Goal: Information Seeking & Learning: Check status

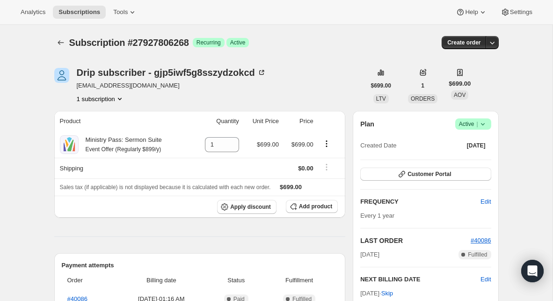
scroll to position [117, 0]
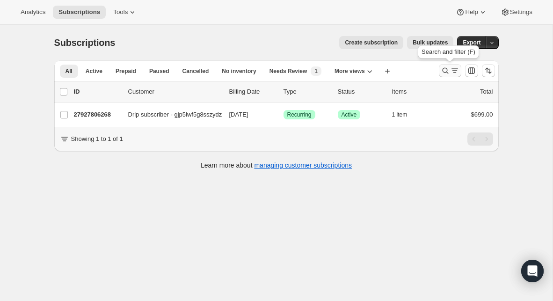
click at [446, 66] on button "Search and filter results" at bounding box center [450, 70] width 22 height 13
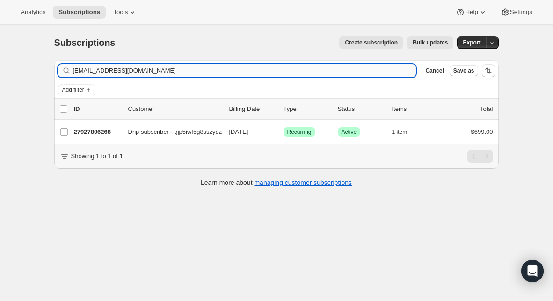
click at [285, 71] on input "ccha@kaleoalaska.org" at bounding box center [245, 70] width 344 height 13
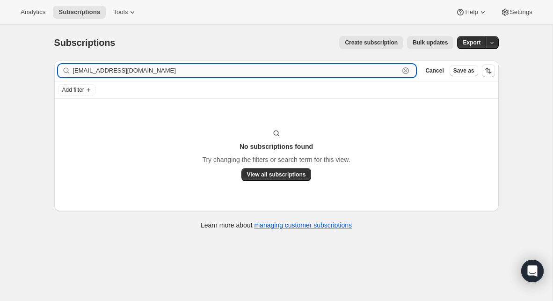
click at [116, 73] on input "pastorjp212@gmail.com" at bounding box center [236, 70] width 327 height 13
paste input "chicagolover74"
click at [119, 71] on input "chicagolover74@gmail.com" at bounding box center [236, 70] width 327 height 13
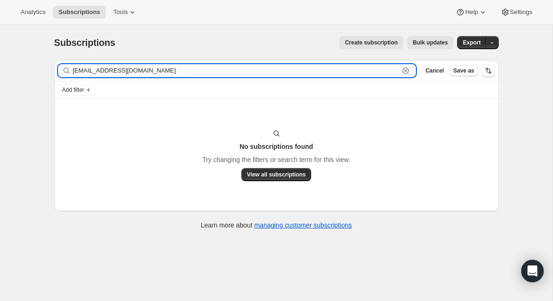
click at [119, 71] on input "chicagolover74@gmail.com" at bounding box center [236, 70] width 327 height 13
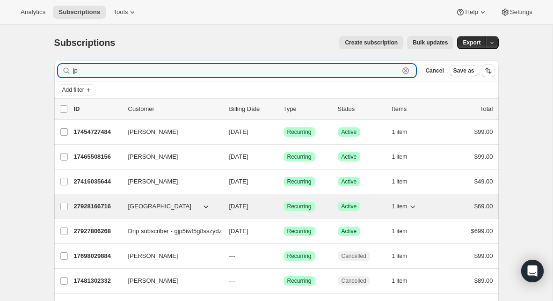
type input "jp"
click at [100, 206] on p "27928166716" at bounding box center [97, 206] width 47 height 9
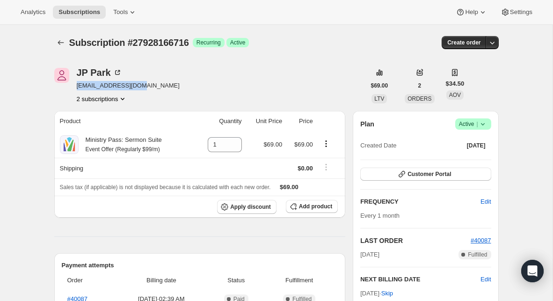
drag, startPoint x: 76, startPoint y: 86, endPoint x: 139, endPoint y: 84, distance: 62.7
click at [139, 84] on div "JP Park admin@lifeasone.org 2 subscriptions" at bounding box center [209, 86] width 311 height 36
copy span "[EMAIL_ADDRESS][DOMAIN_NAME]"
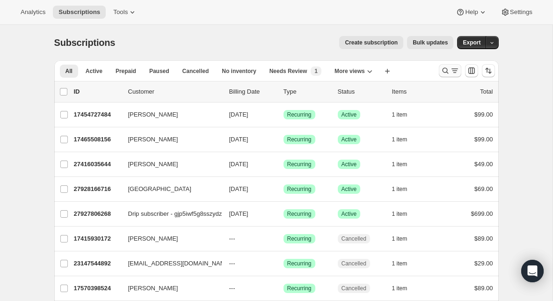
click at [444, 71] on icon "Search and filter results" at bounding box center [445, 70] width 9 height 9
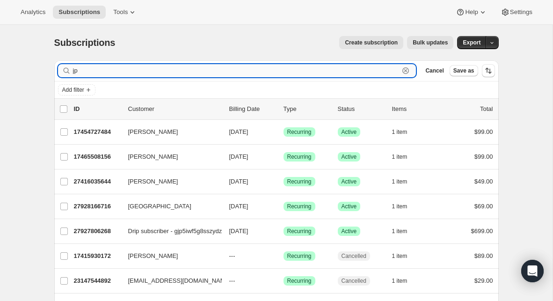
click at [183, 68] on input "jp" at bounding box center [236, 70] width 327 height 13
paste input "tommy@dalraidabaptist.com"
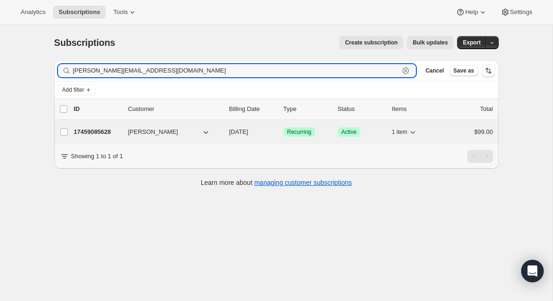
type input "tommy@dalraidabaptist.com"
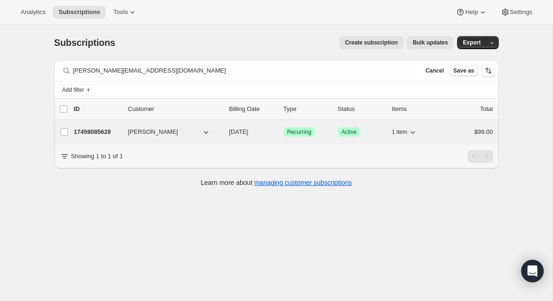
click at [106, 125] on div "17459085628 Tommy Fike 10/11/2025 Success Recurring Success Active 1 item $99.00" at bounding box center [283, 131] width 419 height 13
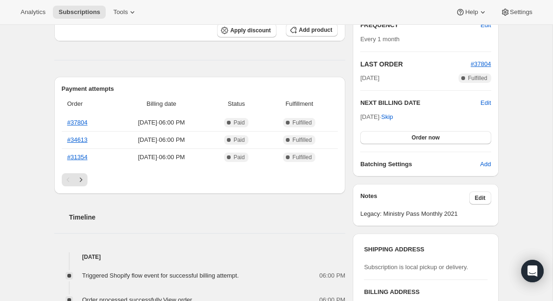
scroll to position [180, 0]
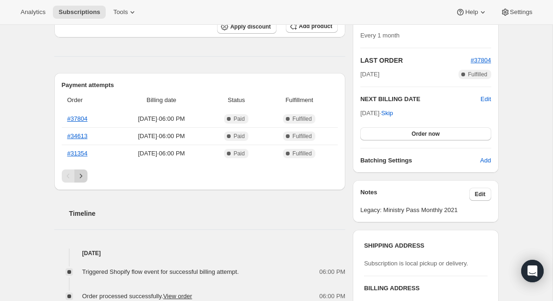
click at [81, 174] on icon "Next" at bounding box center [80, 175] width 9 height 9
click at [81, 176] on icon "Next" at bounding box center [80, 175] width 9 height 9
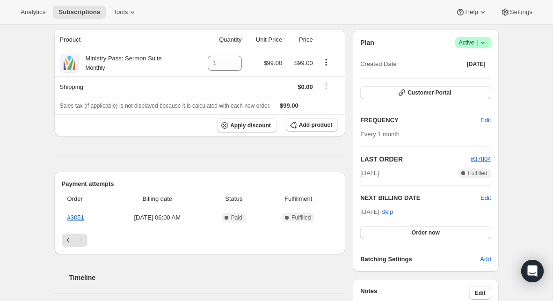
scroll to position [84, 0]
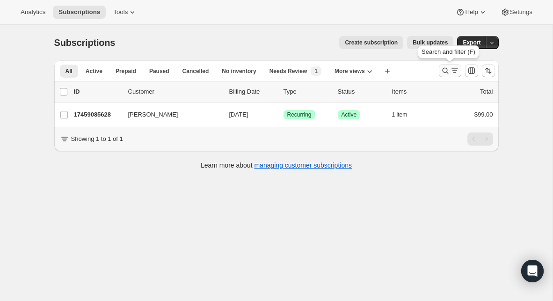
click at [443, 69] on icon "Search and filter results" at bounding box center [445, 71] width 6 height 6
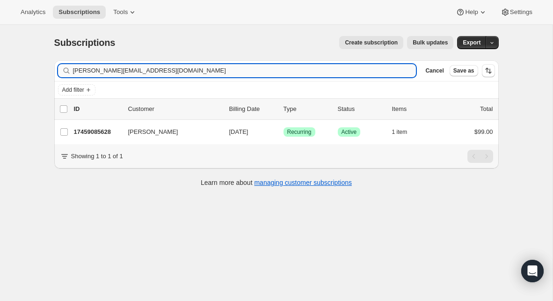
click at [246, 72] on input "tommy@dalraidabaptist.com" at bounding box center [245, 70] width 344 height 13
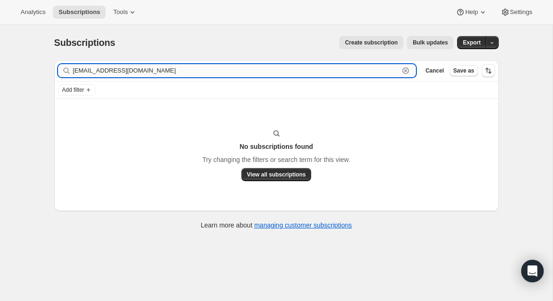
click at [167, 66] on input "tpmondy@gmail.com" at bounding box center [236, 70] width 327 height 13
paste input "[PERSON_NAME][EMAIL_ADDRESS][DOMAIN_NAME]"
type input "[PERSON_NAME][EMAIL_ADDRESS][DOMAIN_NAME]"
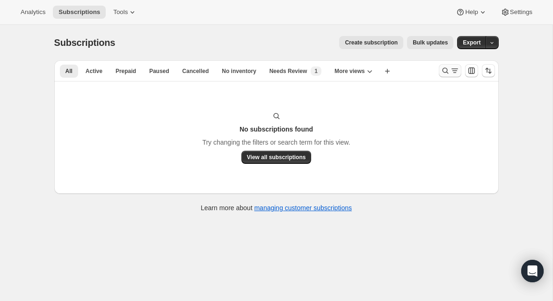
click at [441, 68] on icon "Search and filter results" at bounding box center [445, 70] width 9 height 9
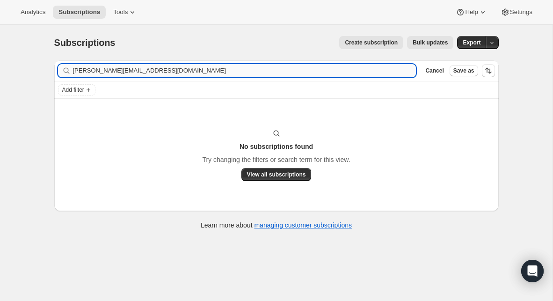
click at [215, 73] on input "[PERSON_NAME][EMAIL_ADDRESS][DOMAIN_NAME]" at bounding box center [245, 70] width 344 height 13
click at [153, 71] on input "[PERSON_NAME][EMAIL_ADDRESS][DOMAIN_NAME]" at bounding box center [236, 70] width 327 height 13
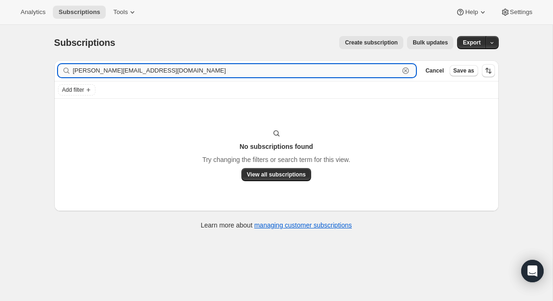
click at [153, 71] on input "[PERSON_NAME][EMAIL_ADDRESS][DOMAIN_NAME]" at bounding box center [236, 70] width 327 height 13
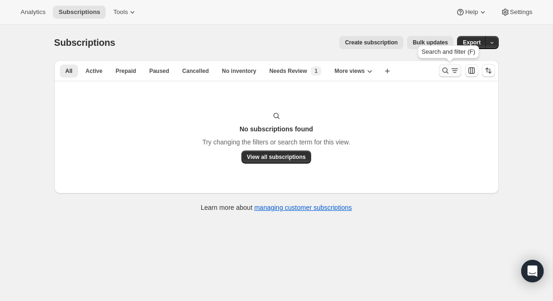
click at [447, 72] on icon "Search and filter results" at bounding box center [445, 71] width 6 height 6
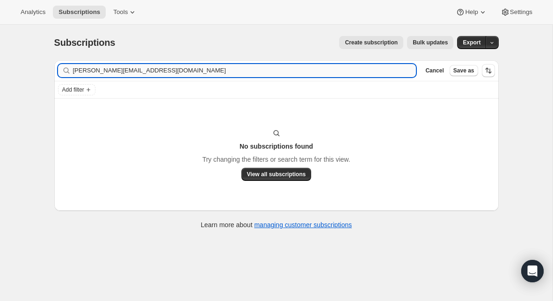
click at [298, 73] on input "[PERSON_NAME][EMAIL_ADDRESS][DOMAIN_NAME]" at bounding box center [245, 70] width 344 height 13
click at [161, 66] on input "[EMAIL_ADDRESS][DOMAIN_NAME]" at bounding box center [245, 70] width 344 height 13
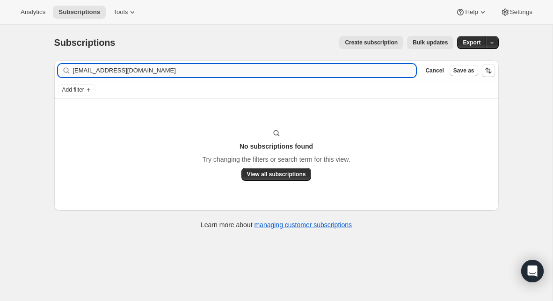
click at [161, 66] on input "[EMAIL_ADDRESS][DOMAIN_NAME]" at bounding box center [245, 70] width 344 height 13
click at [114, 74] on input "[EMAIL_ADDRESS][DOMAIN_NAME]" at bounding box center [236, 70] width 327 height 13
click at [118, 72] on input "[EMAIL_ADDRESS][DOMAIN_NAME]" at bounding box center [236, 70] width 327 height 13
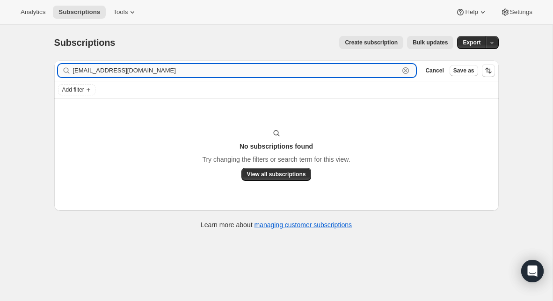
click at [118, 72] on input "[EMAIL_ADDRESS][DOMAIN_NAME]" at bounding box center [236, 70] width 327 height 13
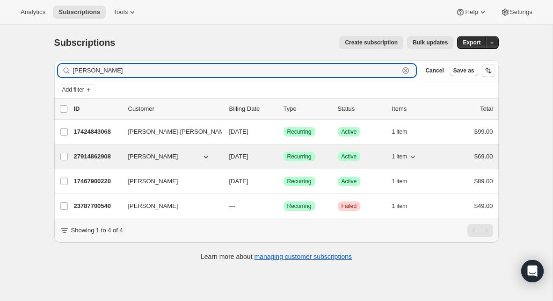
type input "[PERSON_NAME]"
click at [106, 160] on p "27914862908" at bounding box center [97, 156] width 47 height 9
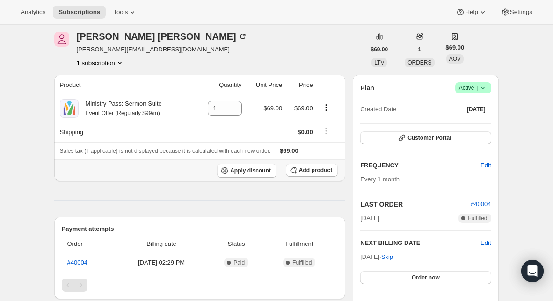
scroll to position [40, 0]
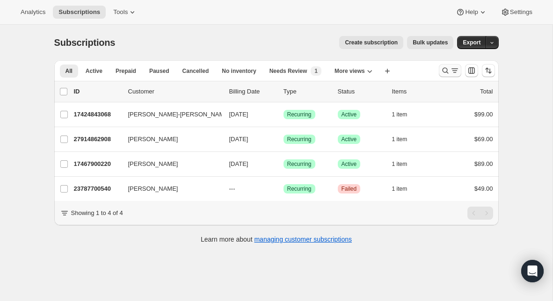
click at [447, 73] on icon "Search and filter results" at bounding box center [445, 70] width 9 height 9
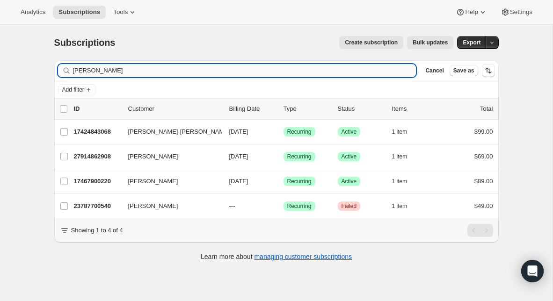
click at [218, 68] on input "[PERSON_NAME]" at bounding box center [245, 70] width 344 height 13
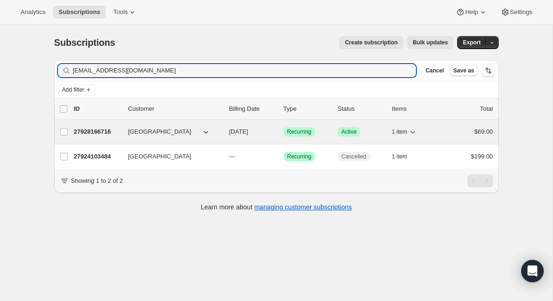
type input "[EMAIL_ADDRESS][DOMAIN_NAME]"
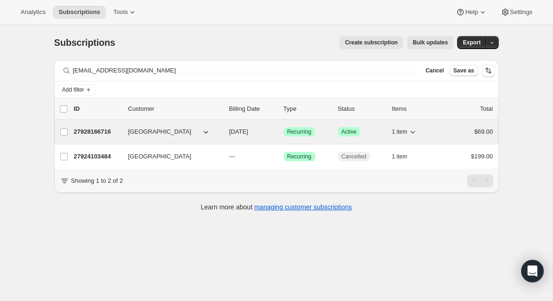
click at [85, 132] on p "27928166716" at bounding box center [97, 131] width 47 height 9
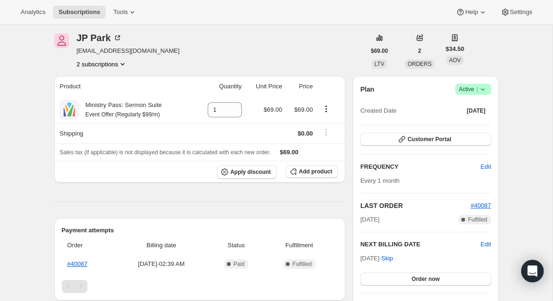
scroll to position [34, 0]
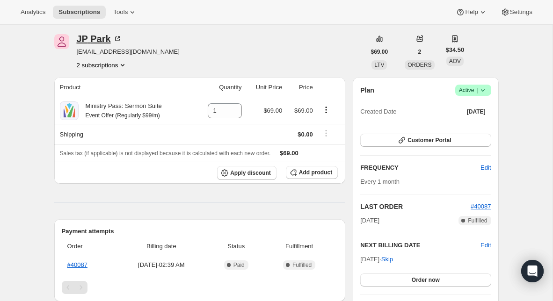
click at [115, 39] on icon at bounding box center [117, 39] width 5 height 5
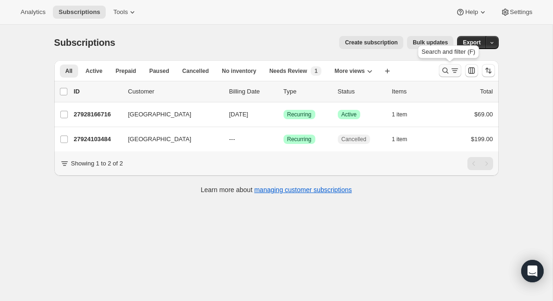
click at [444, 71] on icon "Search and filter results" at bounding box center [445, 70] width 9 height 9
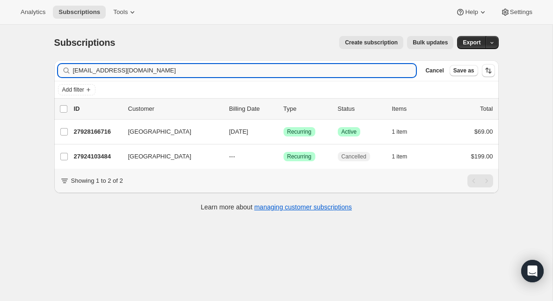
click at [238, 67] on input "[EMAIL_ADDRESS][DOMAIN_NAME]" at bounding box center [245, 70] width 344 height 13
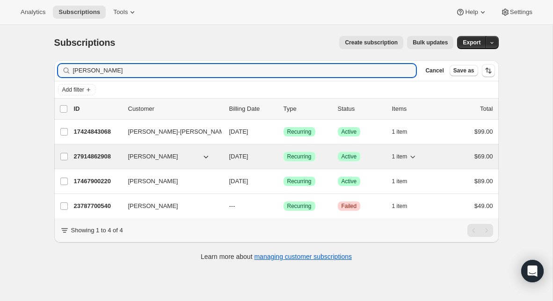
type input "[PERSON_NAME]"
click at [93, 158] on p "27914862908" at bounding box center [97, 156] width 47 height 9
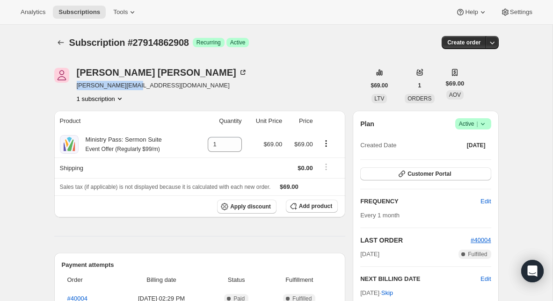
drag, startPoint x: 137, startPoint y: 85, endPoint x: 75, endPoint y: 89, distance: 61.9
click at [75, 89] on div "[PERSON_NAME] [PERSON_NAME][EMAIL_ADDRESS][DOMAIN_NAME] 1 subscription" at bounding box center [209, 86] width 311 height 36
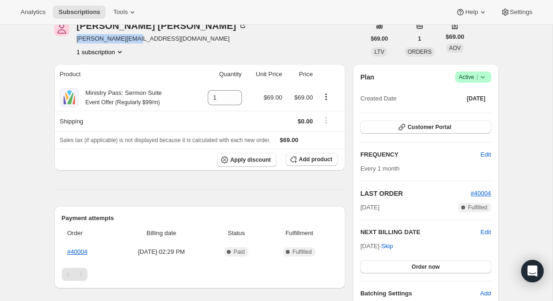
scroll to position [25, 0]
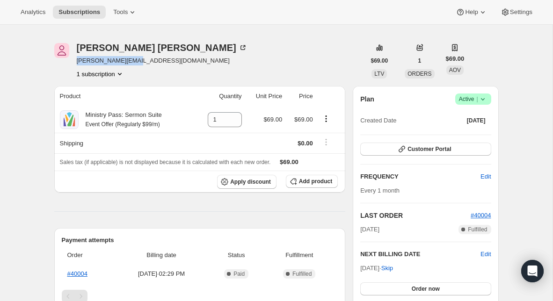
copy span "[PERSON_NAME][EMAIL_ADDRESS][DOMAIN_NAME]"
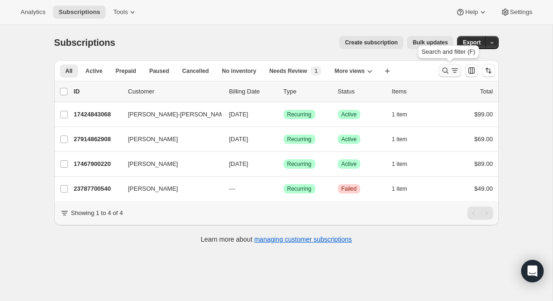
click at [447, 70] on icon "Search and filter results" at bounding box center [445, 70] width 9 height 9
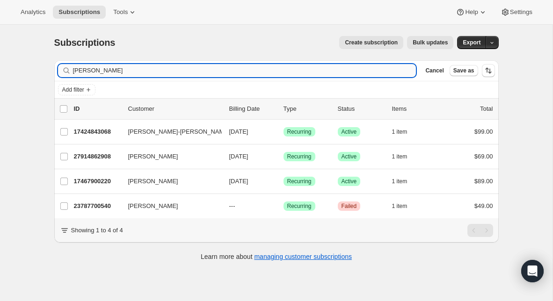
click at [200, 69] on input "[PERSON_NAME]" at bounding box center [245, 70] width 344 height 13
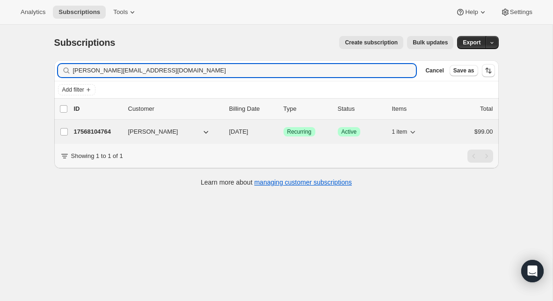
type input "[PERSON_NAME][EMAIL_ADDRESS][DOMAIN_NAME]"
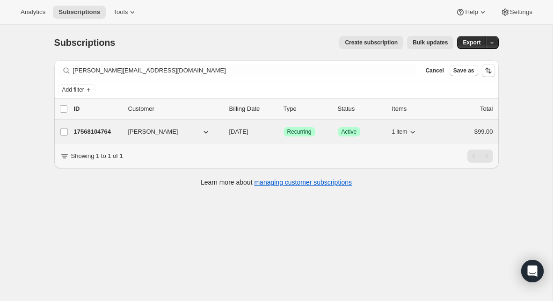
click at [100, 133] on p "17568104764" at bounding box center [97, 131] width 47 height 9
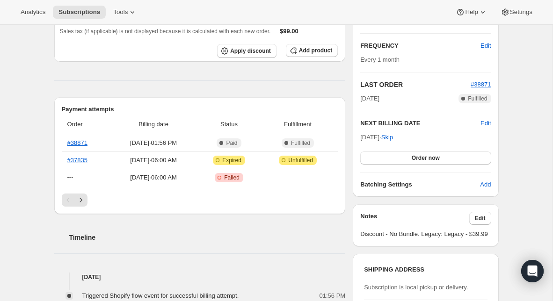
scroll to position [159, 0]
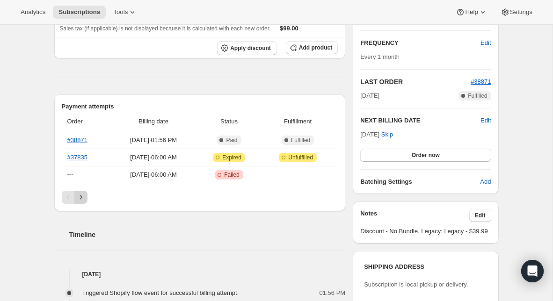
click at [82, 196] on icon "Next" at bounding box center [80, 197] width 9 height 9
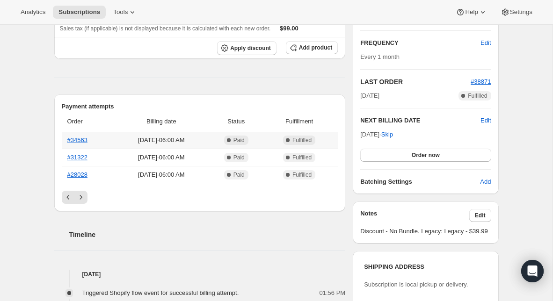
click at [80, 143] on th "#34563" at bounding box center [88, 140] width 52 height 17
click at [80, 142] on link "#34563" at bounding box center [77, 140] width 20 height 7
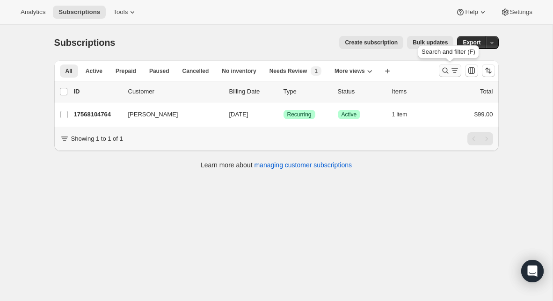
click at [441, 69] on icon "Search and filter results" at bounding box center [445, 70] width 9 height 9
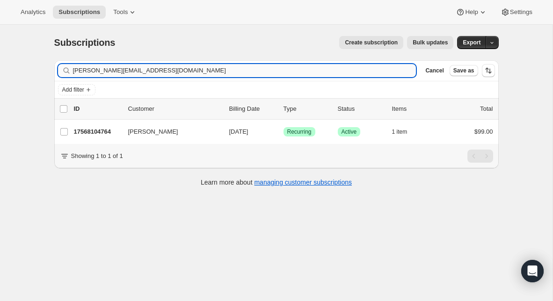
click at [189, 71] on input "[PERSON_NAME][EMAIL_ADDRESS][DOMAIN_NAME]" at bounding box center [245, 70] width 344 height 13
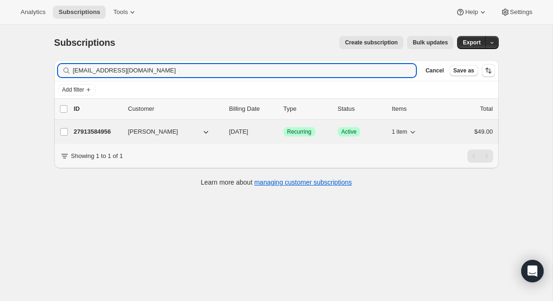
type input "[EMAIL_ADDRESS][DOMAIN_NAME]"
click at [108, 136] on p "27913584956" at bounding box center [97, 131] width 47 height 9
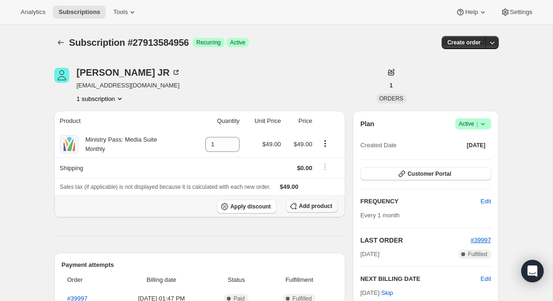
click at [310, 206] on span "Add product" at bounding box center [315, 206] width 33 height 7
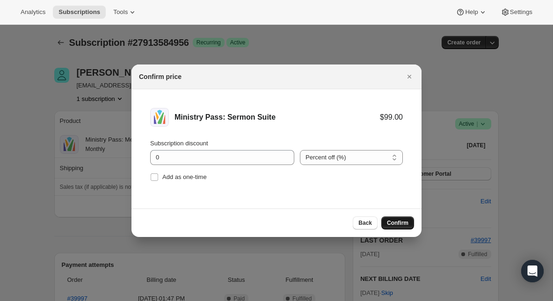
click at [401, 220] on span "Confirm" at bounding box center [398, 223] width 22 height 7
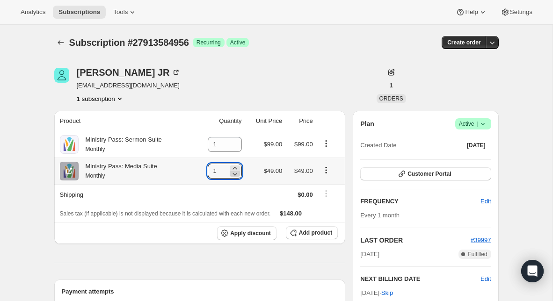
click at [235, 174] on icon at bounding box center [234, 173] width 9 height 9
type input "0"
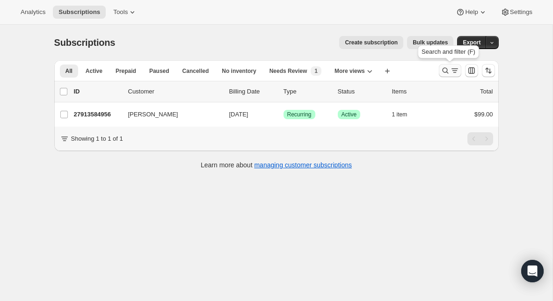
click at [444, 66] on icon "Search and filter results" at bounding box center [445, 70] width 9 height 9
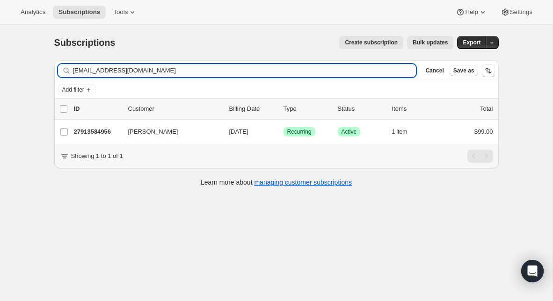
click at [224, 68] on input "[EMAIL_ADDRESS][DOMAIN_NAME]" at bounding box center [245, 70] width 344 height 13
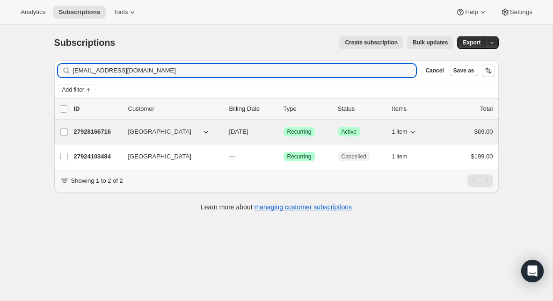
type input "[EMAIL_ADDRESS][DOMAIN_NAME]"
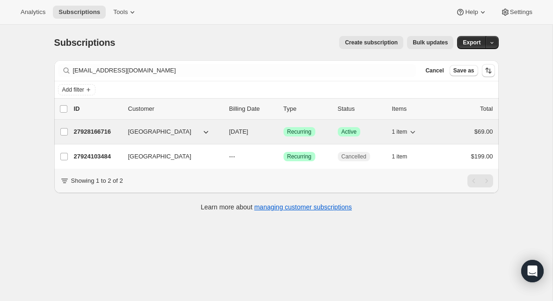
click at [96, 132] on p "27928166716" at bounding box center [97, 131] width 47 height 9
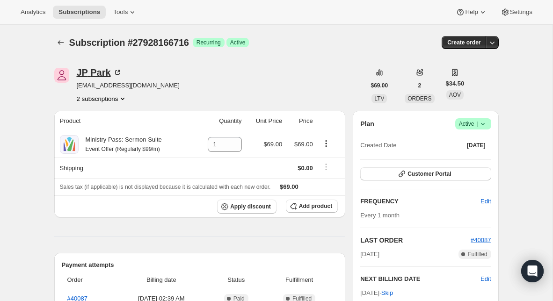
click at [115, 72] on icon at bounding box center [117, 72] width 5 height 5
